Goal: Browse casually

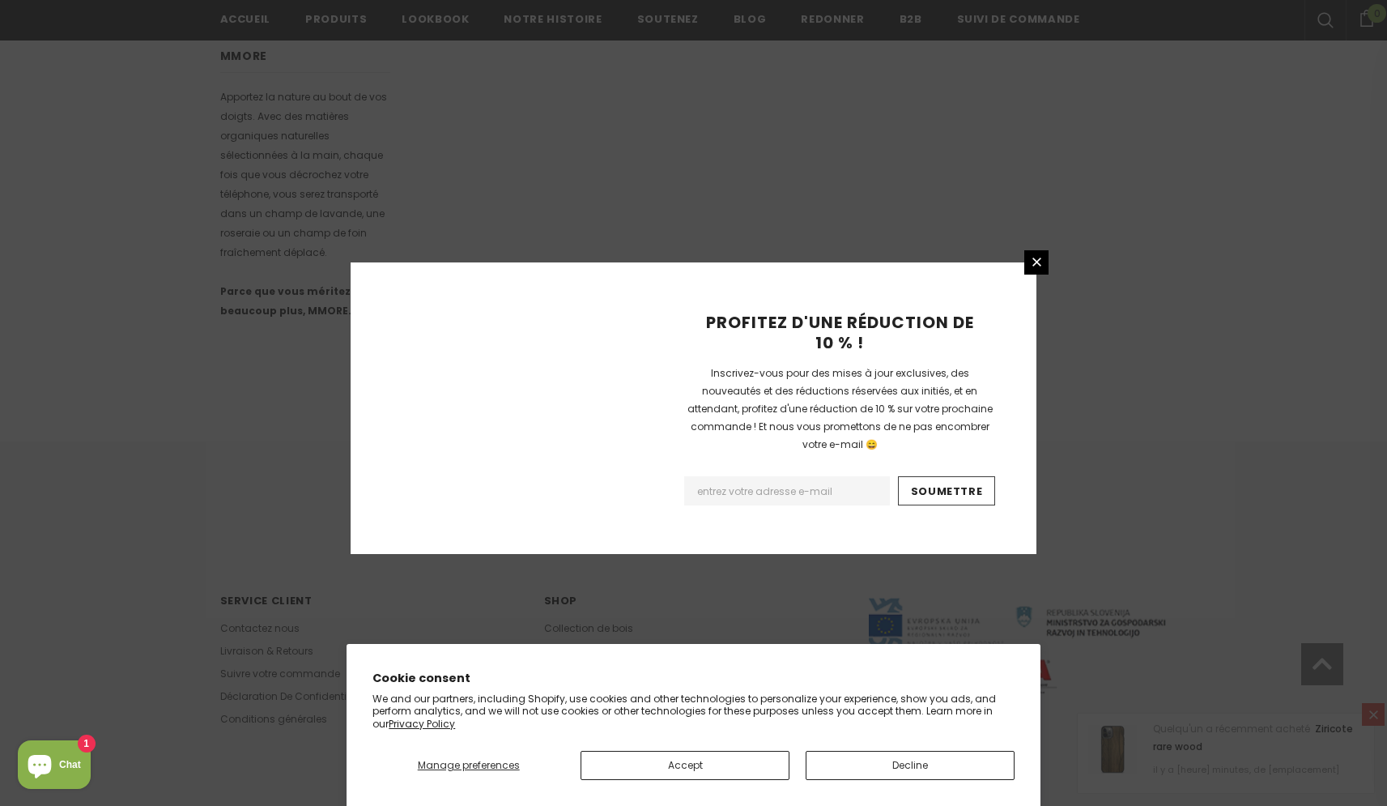
scroll to position [893, 0]
